Goal: Information Seeking & Learning: Learn about a topic

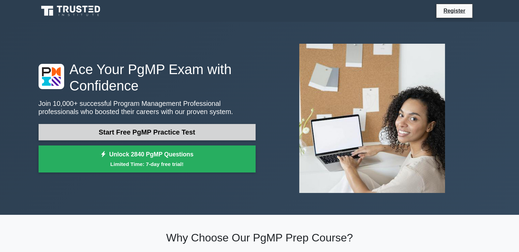
click at [133, 130] on link "Start Free PgMP Practice Test" at bounding box center [147, 132] width 217 height 16
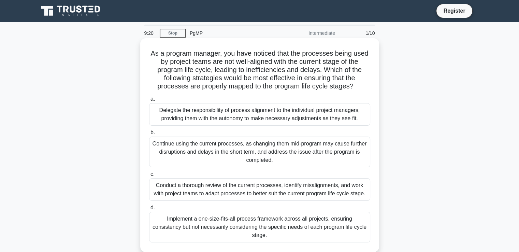
click at [161, 110] on div "Delegate the responsibility of process alignment to the individual project mana…" at bounding box center [259, 114] width 221 height 23
click at [149, 101] on input "a. Delegate the responsibility of process alignment to the individual project m…" at bounding box center [149, 99] width 0 height 4
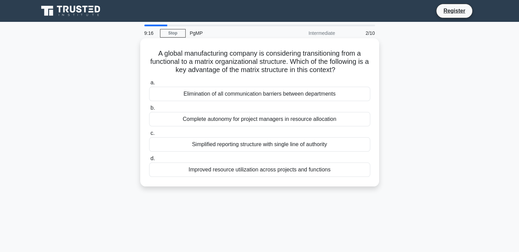
click at [185, 94] on div "Elimination of all communication barriers between departments" at bounding box center [259, 94] width 221 height 14
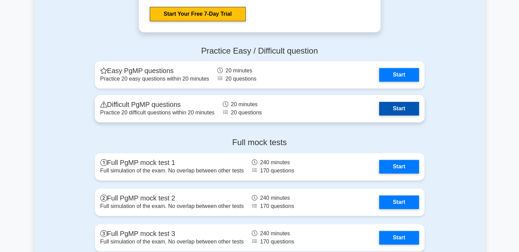
scroll to position [921, 0]
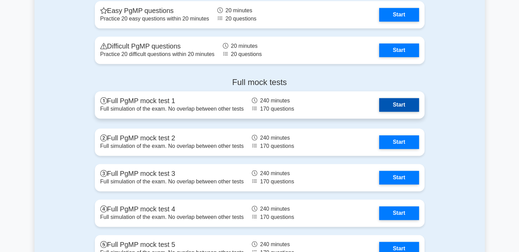
click at [401, 103] on link "Start" at bounding box center [399, 105] width 40 height 14
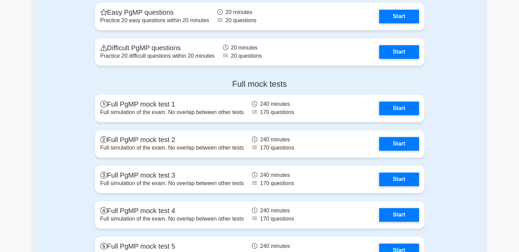
scroll to position [921, 0]
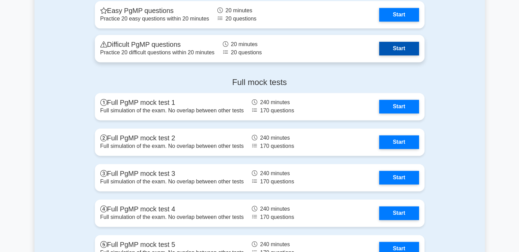
drag, startPoint x: 159, startPoint y: 25, endPoint x: 294, endPoint y: 46, distance: 136.8
click at [379, 22] on link "Start" at bounding box center [399, 15] width 40 height 14
